Goal: Task Accomplishment & Management: Manage account settings

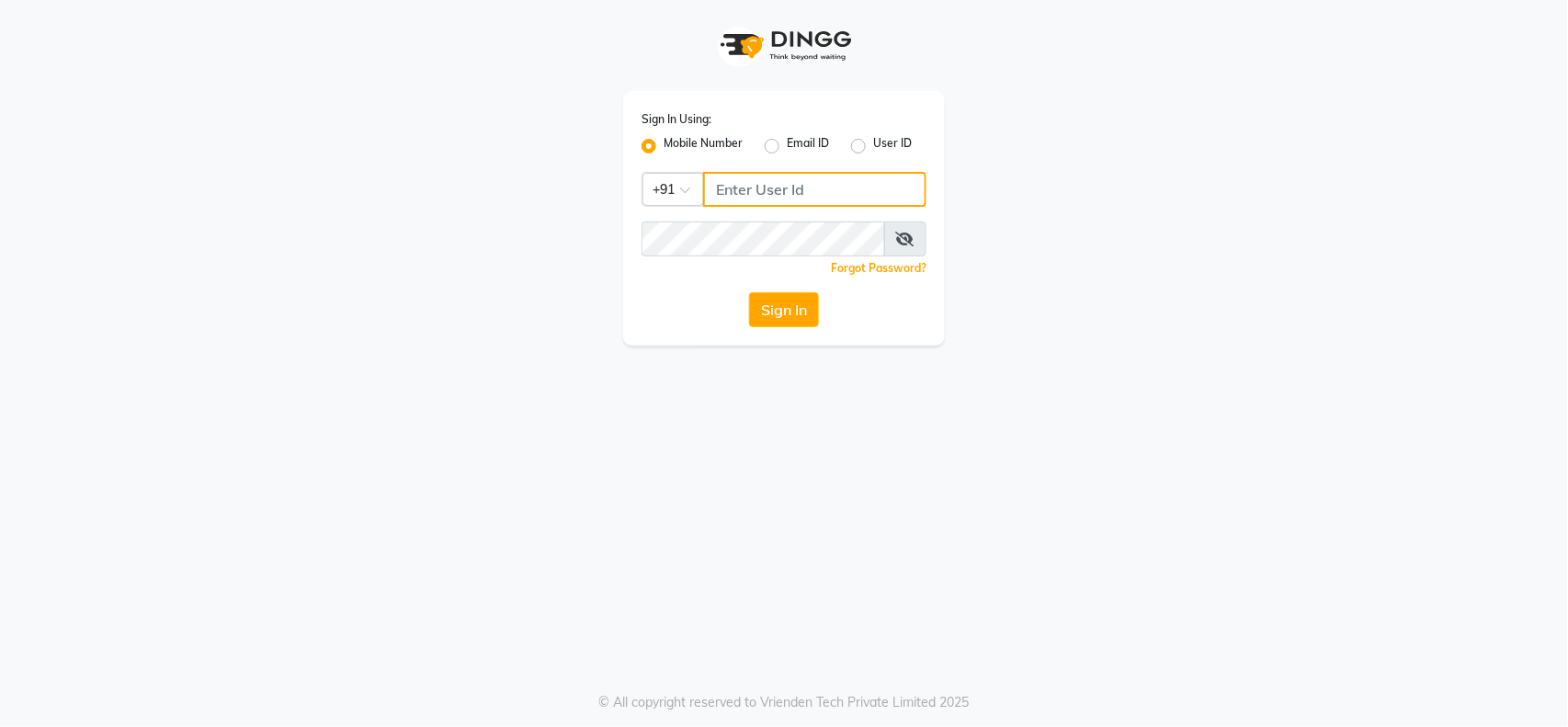
click at [761, 190] on input "Username" at bounding box center [815, 189] width 223 height 35
drag, startPoint x: 759, startPoint y: 195, endPoint x: 734, endPoint y: 180, distance: 29.2
click at [733, 174] on input "Username" at bounding box center [815, 189] width 223 height 35
drag, startPoint x: 765, startPoint y: 190, endPoint x: 735, endPoint y: 182, distance: 31.0
click at [735, 182] on input "8847609074" at bounding box center [815, 189] width 223 height 35
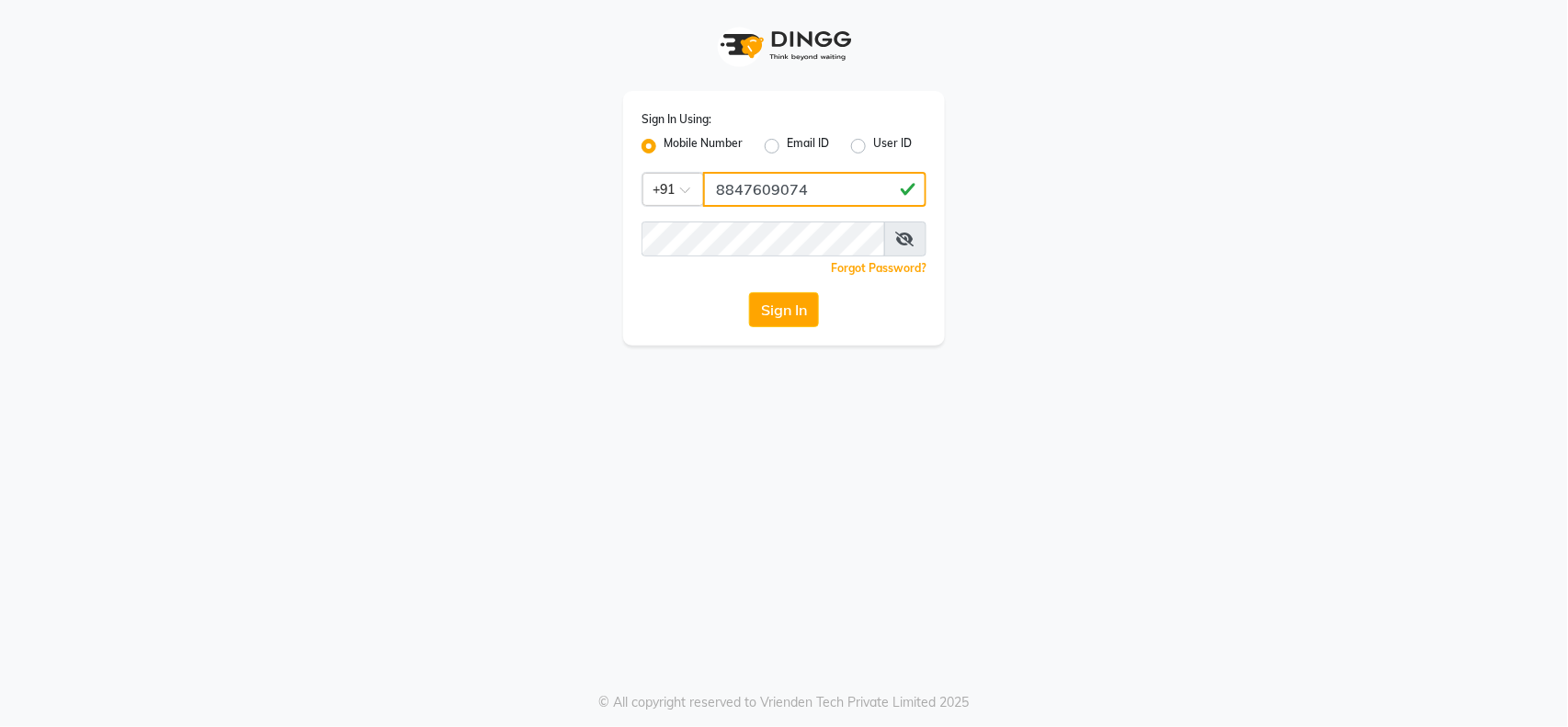
click at [912, 188] on input "8847609074" at bounding box center [815, 189] width 223 height 35
type input "8847609074"
click at [724, 150] on label "Mobile Number" at bounding box center [703, 145] width 79 height 22
click at [675, 147] on input "Mobile Number" at bounding box center [669, 140] width 12 height 12
click at [721, 183] on input "Username" at bounding box center [815, 189] width 223 height 35
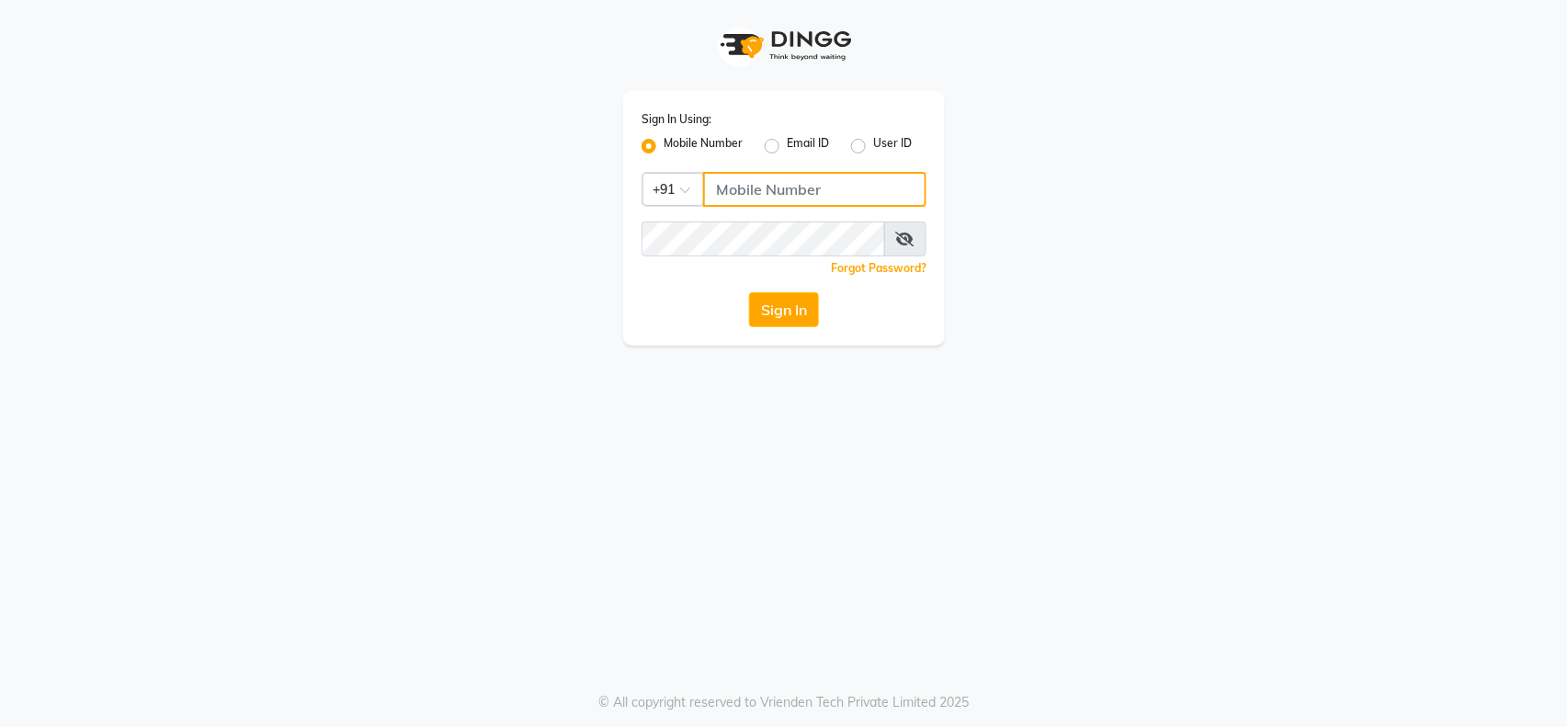
click at [744, 191] on input "Username" at bounding box center [815, 189] width 223 height 35
click at [697, 186] on span at bounding box center [691, 195] width 23 height 19
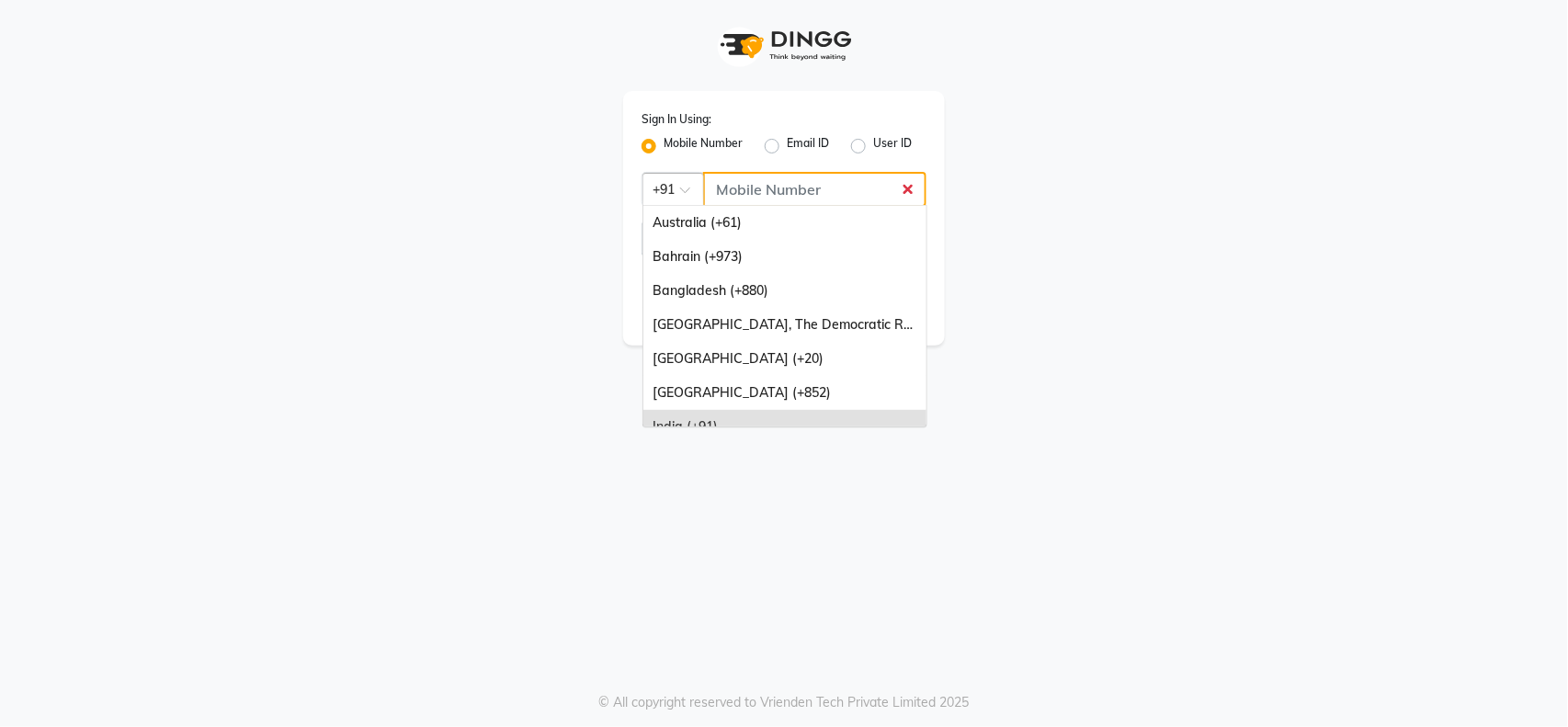
click at [765, 178] on input "Username" at bounding box center [815, 189] width 223 height 35
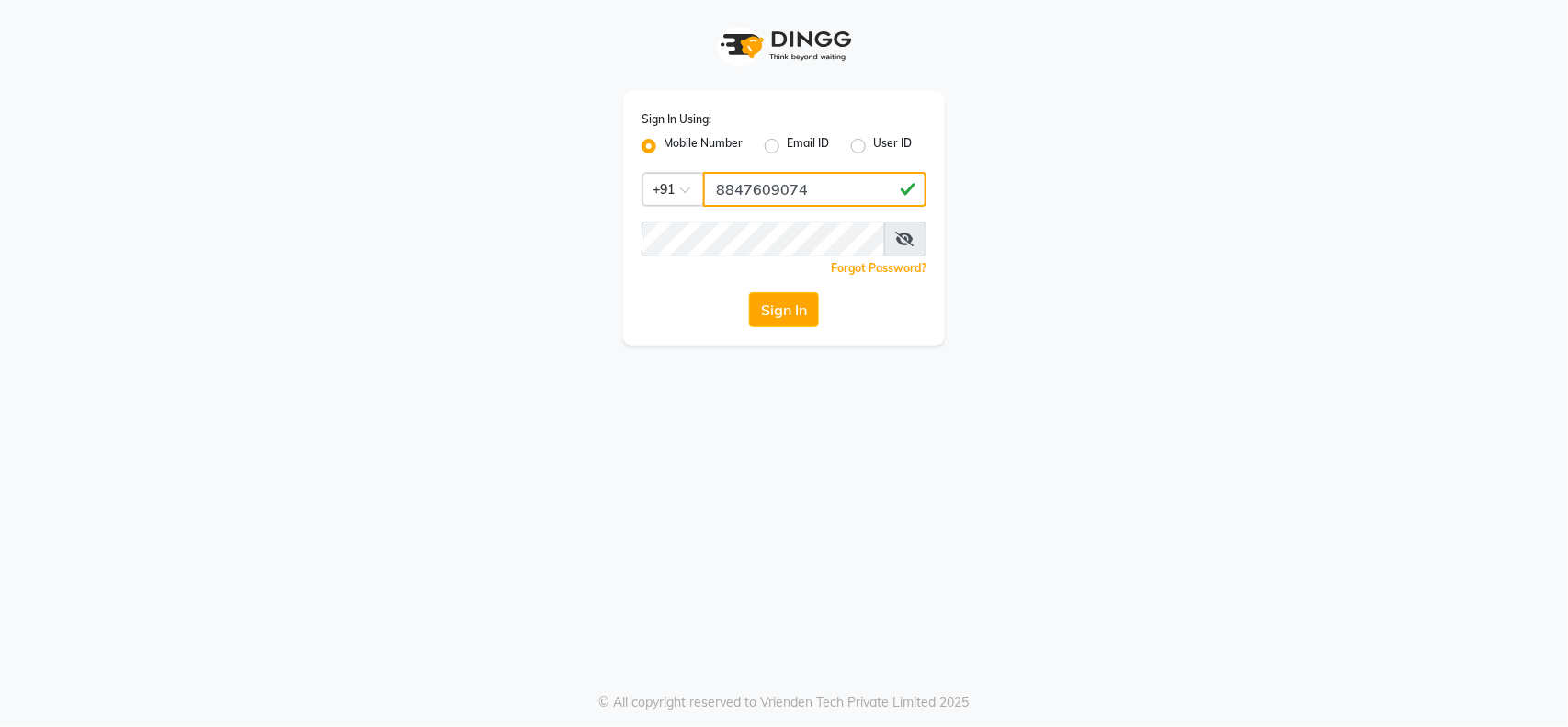
type input "8847609074"
click at [838, 190] on input "8847609074" at bounding box center [815, 189] width 223 height 35
click at [733, 213] on div "Sign In Using: Mobile Number Email ID User ID Country Code × +91 Remember me Fo…" at bounding box center [784, 218] width 322 height 255
click at [752, 188] on input "Username" at bounding box center [815, 189] width 223 height 35
type input "8847609074"
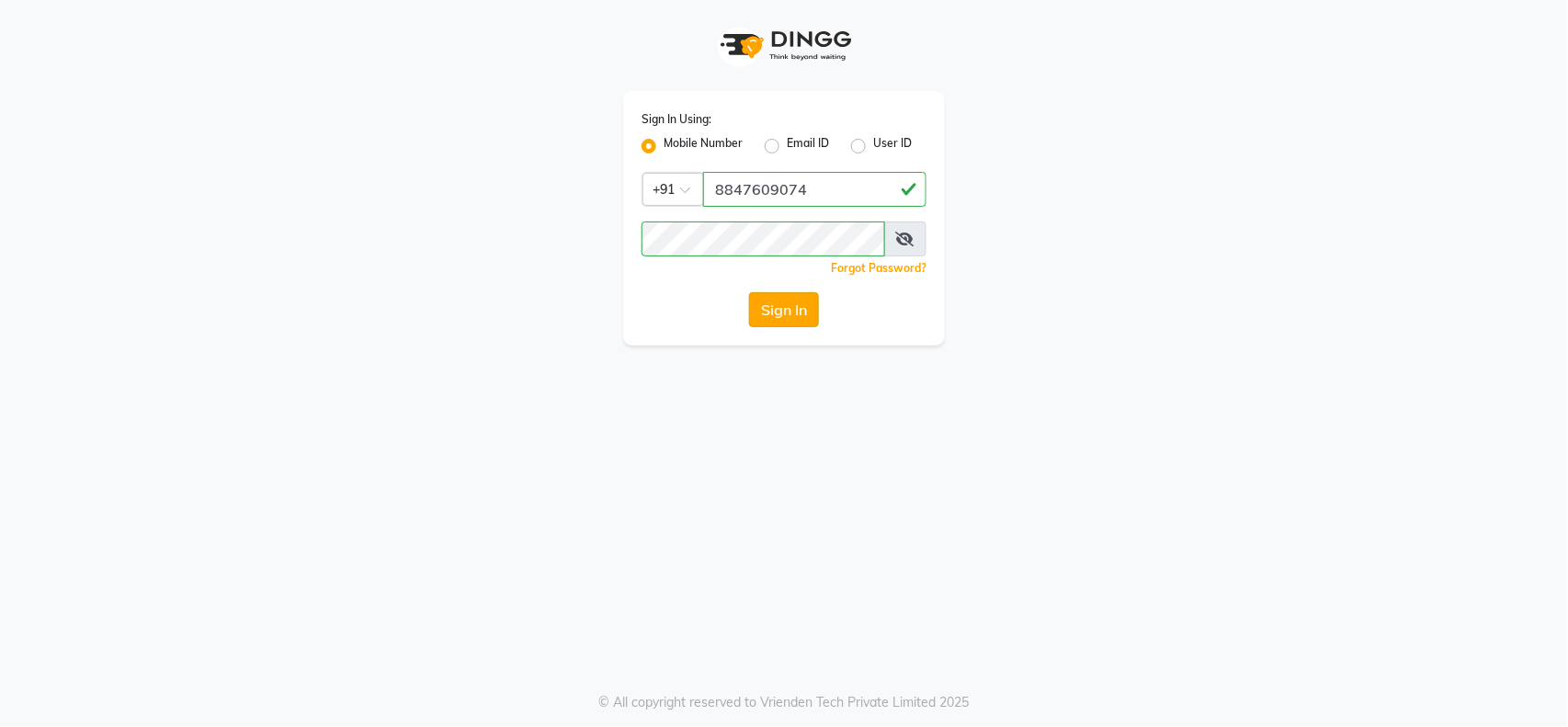
click at [806, 307] on button "Sign In" at bounding box center [784, 309] width 70 height 35
